Goal: Task Accomplishment & Management: Manage account settings

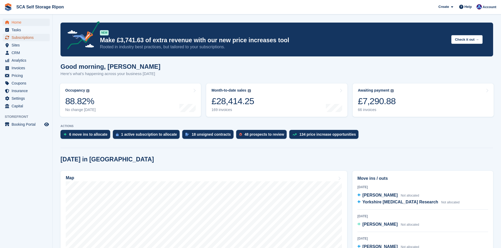
click at [24, 40] on span "Subscriptions" at bounding box center [28, 37] width 32 height 7
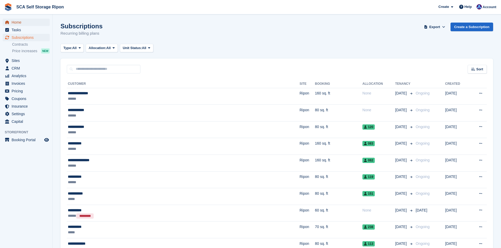
click at [19, 23] on span "Home" at bounding box center [28, 22] width 32 height 7
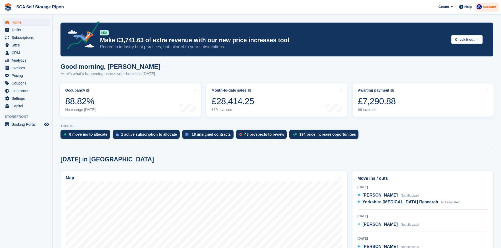
click at [479, 8] on img at bounding box center [478, 6] width 5 height 5
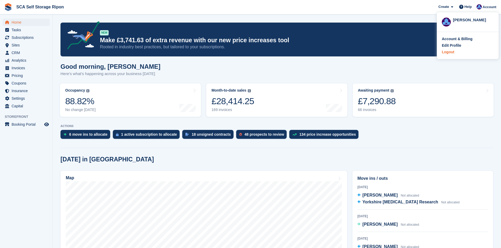
click at [445, 52] on div "Logout" at bounding box center [448, 52] width 12 height 6
